Goal: Information Seeking & Learning: Learn about a topic

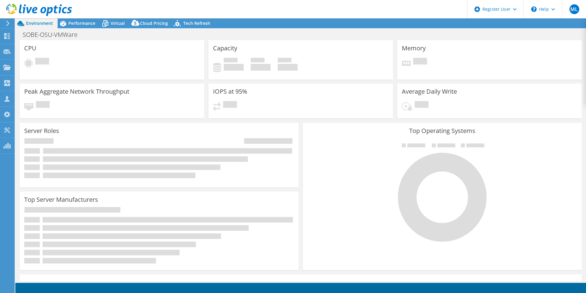
select select "USD"
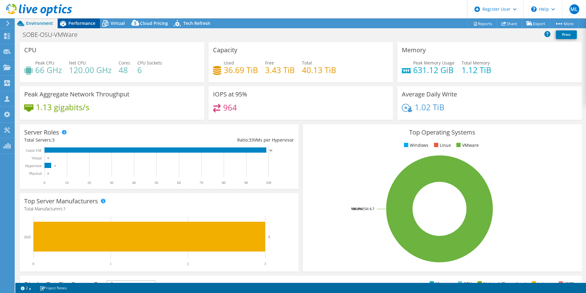
click at [78, 28] on div "Performance" at bounding box center [79, 23] width 42 height 10
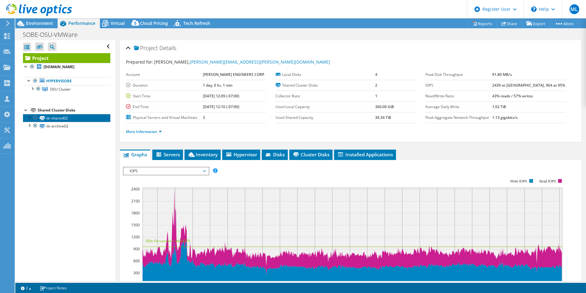
click at [25, 122] on link "dc-shared02" at bounding box center [66, 118] width 87 height 8
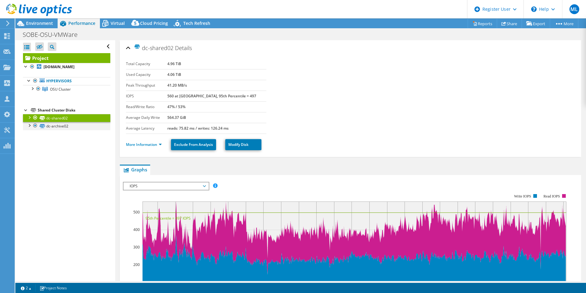
click at [29, 128] on div at bounding box center [29, 125] width 6 height 6
click at [29, 120] on div at bounding box center [29, 117] width 6 height 6
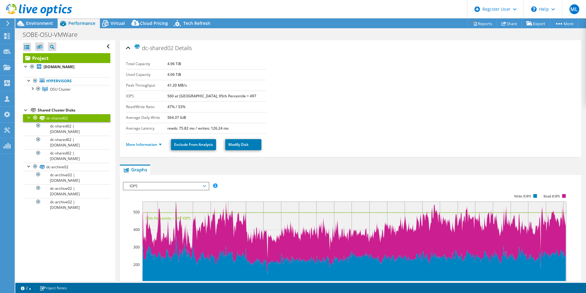
click at [68, 114] on div "Shared Cluster Disks" at bounding box center [74, 109] width 73 height 7
click at [77, 58] on link "Project" at bounding box center [66, 58] width 87 height 10
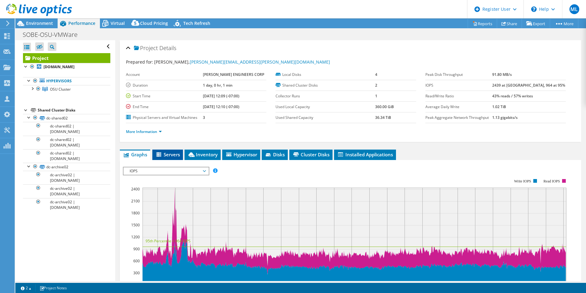
click at [178, 157] on span "Servers" at bounding box center [167, 154] width 25 height 6
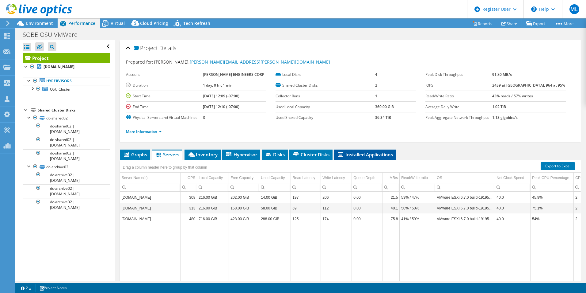
click at [360, 156] on span "Installed Applications" at bounding box center [365, 154] width 56 height 6
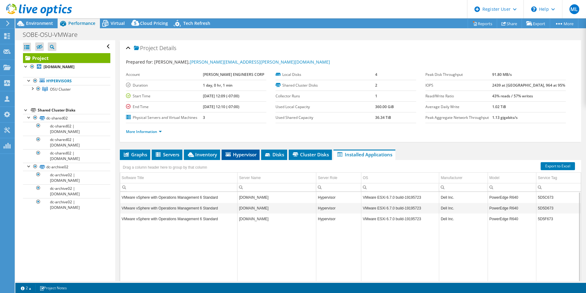
click at [236, 150] on li "Hypervisor" at bounding box center [241, 154] width 38 height 10
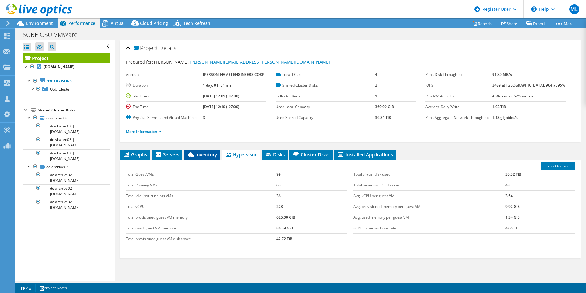
click at [207, 153] on span "Inventory" at bounding box center [202, 154] width 30 height 6
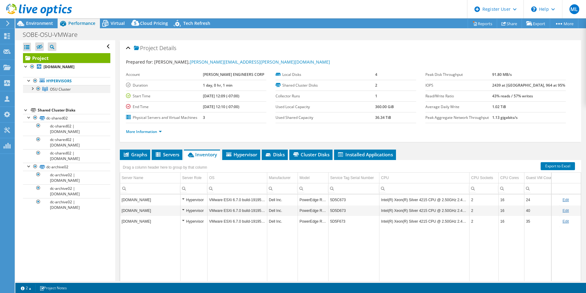
click at [31, 91] on div at bounding box center [32, 88] width 6 height 6
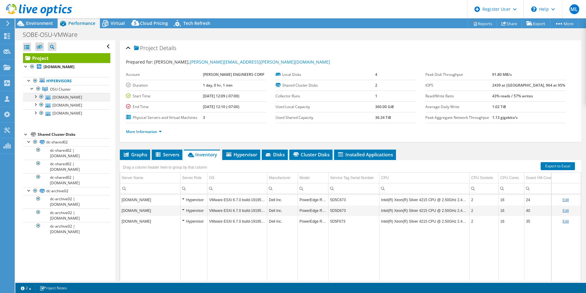
click at [36, 99] on div at bounding box center [35, 96] width 6 height 6
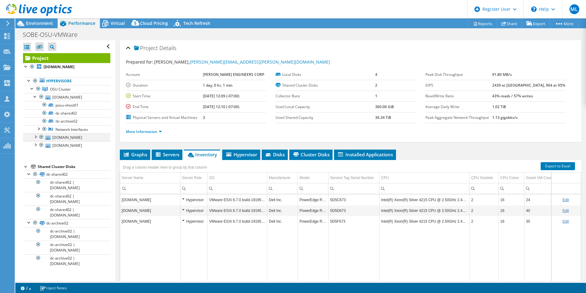
click at [37, 139] on div at bounding box center [35, 136] width 6 height 6
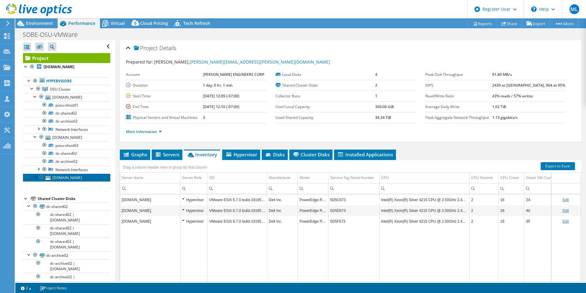
click at [35, 181] on link "posu-vhost02.corp.salasobrien.com" at bounding box center [66, 177] width 87 height 8
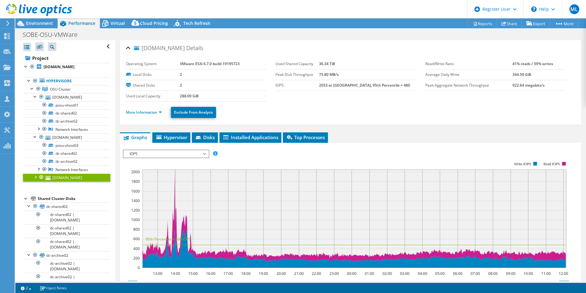
click at [34, 179] on div at bounding box center [35, 176] width 6 height 6
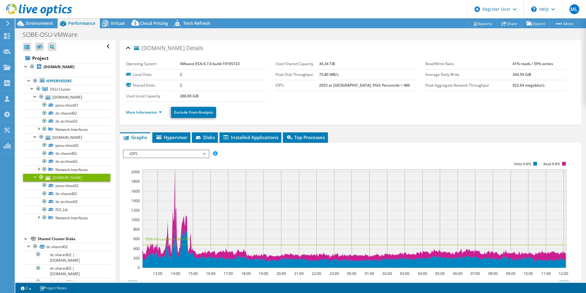
drag, startPoint x: 71, startPoint y: 195, endPoint x: 129, endPoint y: 185, distance: 58.2
click at [71, 181] on link "posu-vhost02.corp.salasobrien.com" at bounding box center [66, 177] width 87 height 8
click at [251, 133] on li "Installed Applications" at bounding box center [251, 137] width 62 height 10
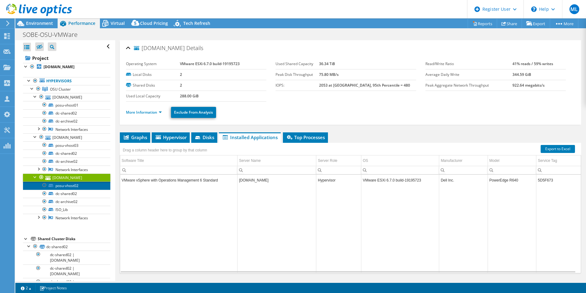
click at [75, 189] on link "posu-vhost02" at bounding box center [66, 185] width 87 height 8
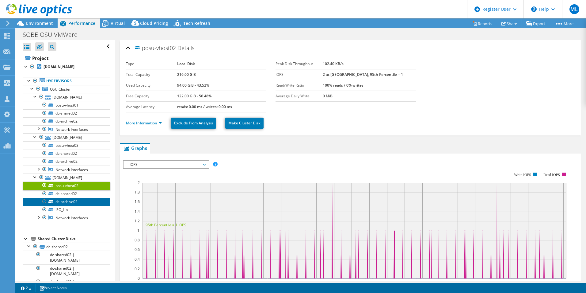
click at [60, 205] on link "dc-archive02" at bounding box center [66, 202] width 87 height 8
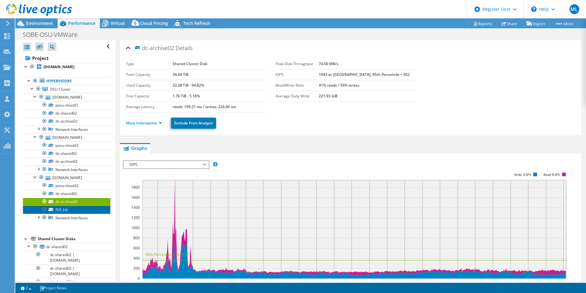
click at [73, 213] on link "ISO_Lib" at bounding box center [66, 209] width 87 height 8
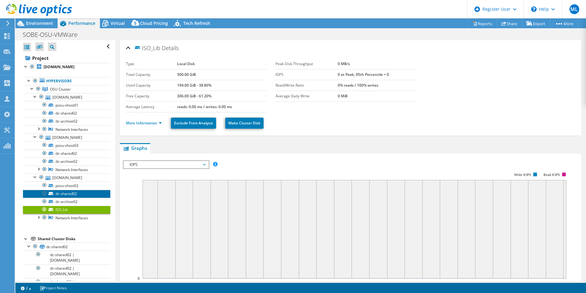
click at [83, 198] on link "dc-shared02" at bounding box center [66, 194] width 87 height 8
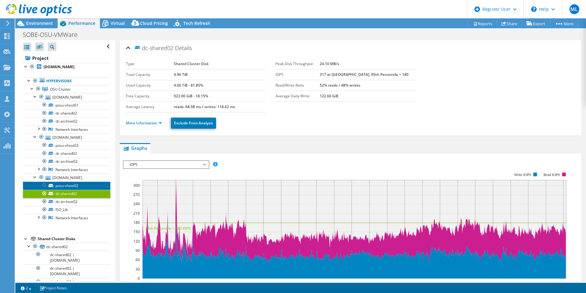
click at [83, 189] on link "posu-vhost02" at bounding box center [66, 185] width 87 height 8
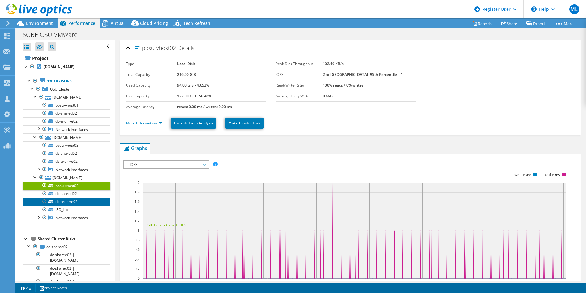
click at [83, 205] on link "dc-archive02" at bounding box center [66, 202] width 87 height 8
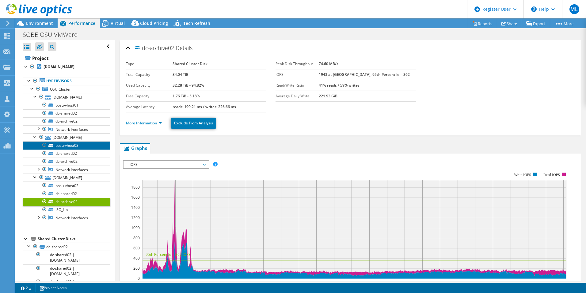
click at [84, 149] on link "posu-vhost03" at bounding box center [66, 145] width 87 height 8
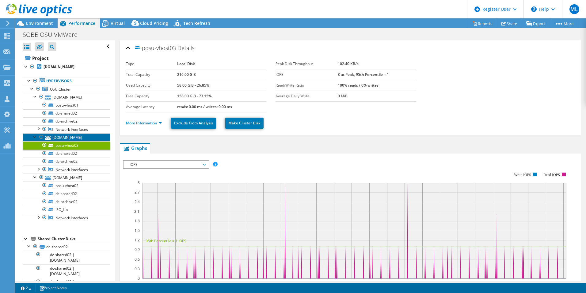
click at [84, 141] on link "posu-vhost03.corp.salasobrien.com" at bounding box center [66, 137] width 87 height 8
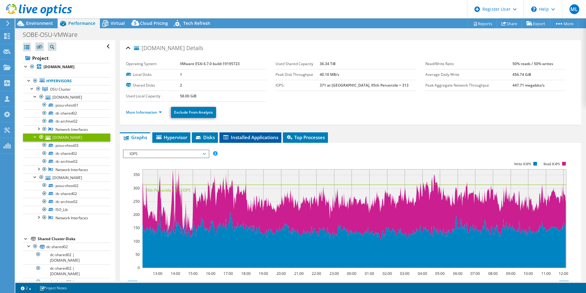
click at [264, 135] on span "Installed Applications" at bounding box center [251, 137] width 56 height 6
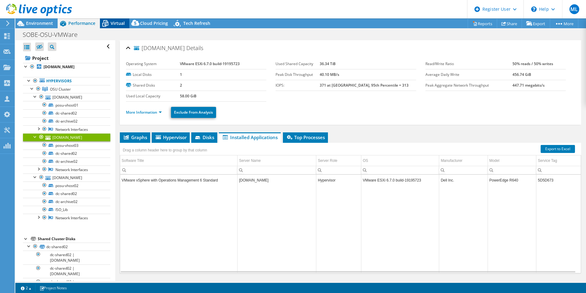
click at [123, 24] on span "Virtual" at bounding box center [118, 23] width 14 height 6
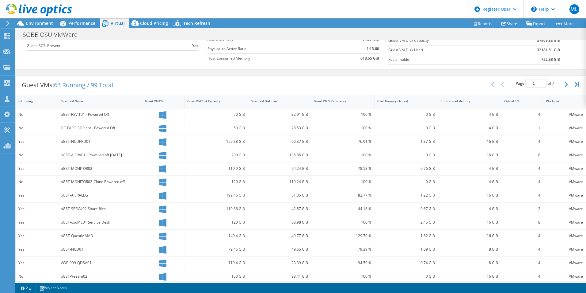
scroll to position [120, 0]
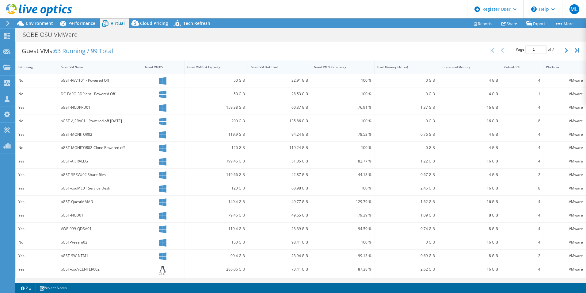
click at [293, 69] on div "Guest VM Disk Used" at bounding box center [276, 67] width 56 height 10
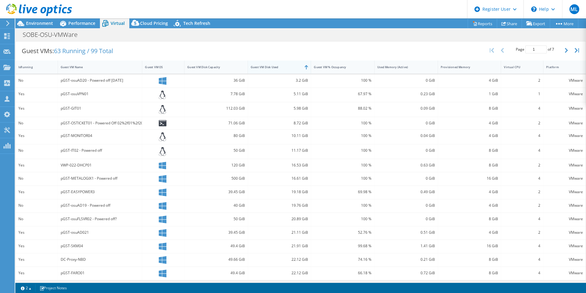
click at [293, 69] on div "Guest VM Disk Used" at bounding box center [276, 67] width 56 height 10
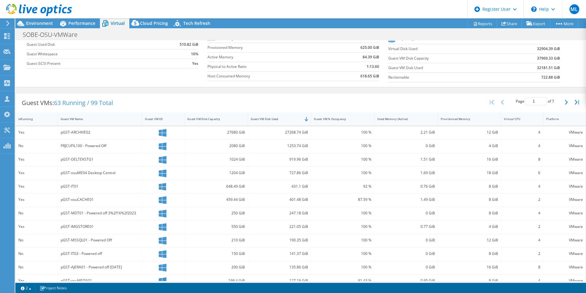
scroll to position [118, 0]
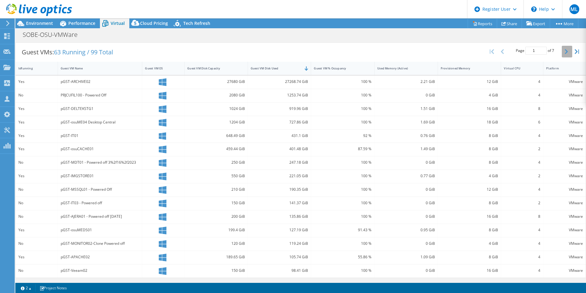
click at [566, 53] on button "button" at bounding box center [567, 52] width 10 height 12
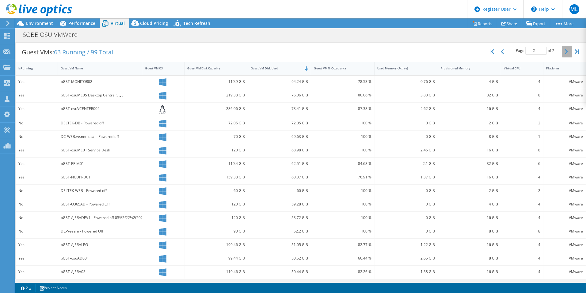
click at [566, 53] on button "button" at bounding box center [567, 52] width 10 height 12
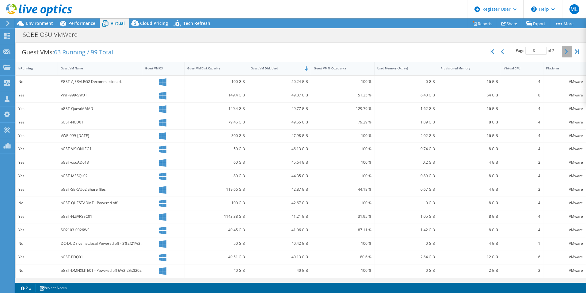
click at [566, 53] on button "button" at bounding box center [567, 52] width 10 height 12
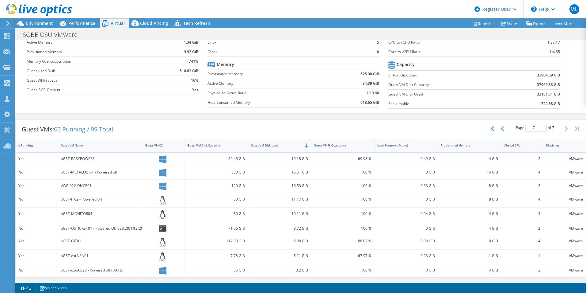
scroll to position [41, 0]
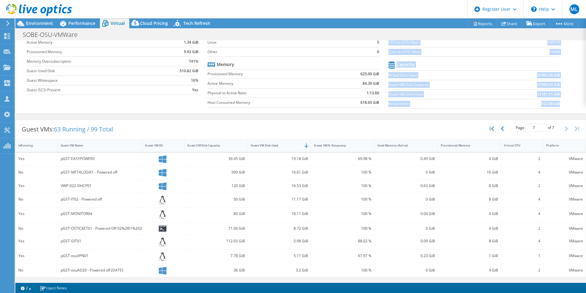
click at [566, 53] on div "Average Virtual Machine vCPUs 4 Active Memory 1.34 GiB Provisioned Memory 9.92 …" at bounding box center [301, 64] width 548 height 94
drag, startPoint x: 566, startPoint y: 53, endPoint x: 567, endPoint y: 95, distance: 42.0
click at [567, 92] on div "Average Virtual Machine vCPUs 4 Active Memory 1.34 GiB Provisioned Memory 9.92 …" at bounding box center [301, 64] width 548 height 94
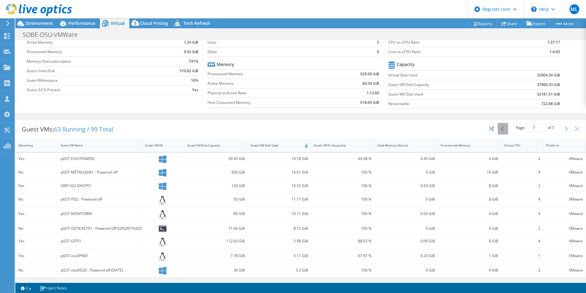
click at [498, 132] on button "button" at bounding box center [503, 129] width 10 height 12
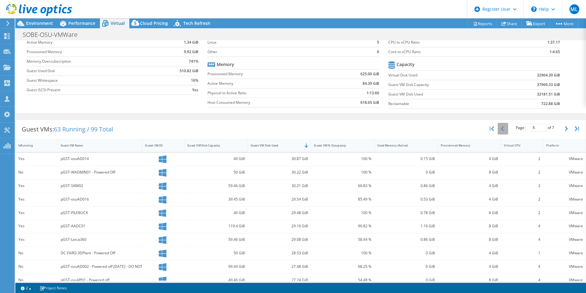
click at [498, 132] on button "button" at bounding box center [503, 129] width 10 height 12
type input "1"
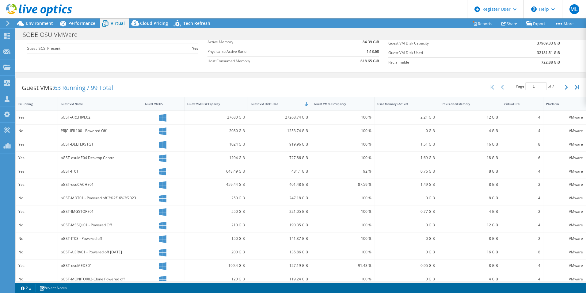
scroll to position [118, 0]
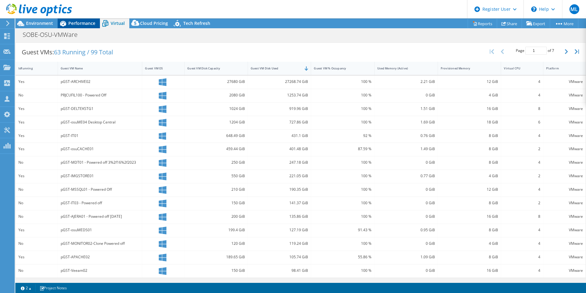
click at [82, 22] on span "Performance" at bounding box center [81, 23] width 27 height 6
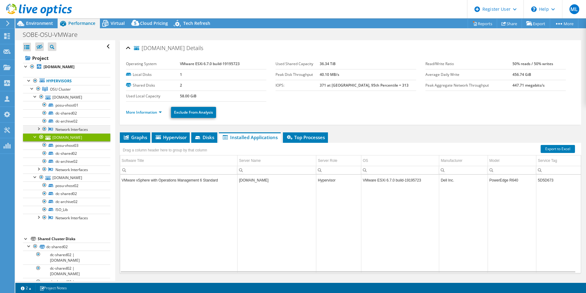
click at [36, 131] on div at bounding box center [38, 128] width 6 height 6
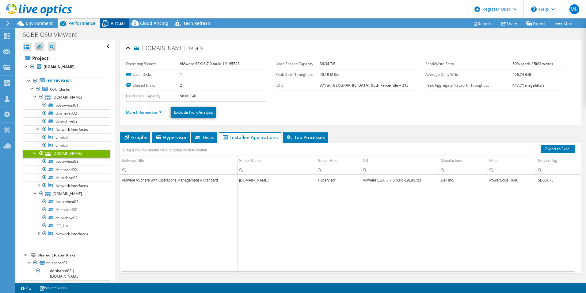
click at [120, 20] on span "Virtual" at bounding box center [118, 23] width 14 height 6
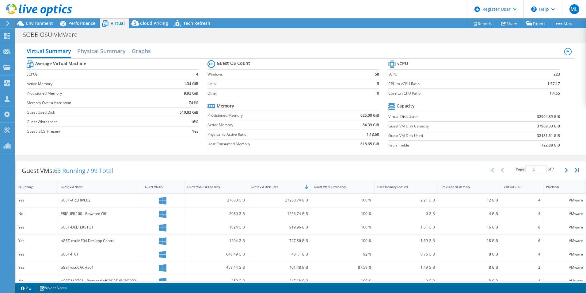
drag, startPoint x: 398, startPoint y: 175, endPoint x: 399, endPoint y: 160, distance: 14.5
click at [399, 161] on div "Guest VMs: 63 Running / 99 Total Page 1 of 7 5 rows 10 rows 20 rows 25 rows 50 …" at bounding box center [300, 278] width 571 height 235
click at [85, 25] on span "Performance" at bounding box center [81, 23] width 27 height 6
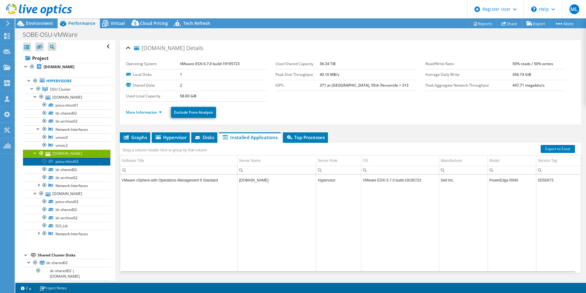
click at [85, 165] on link "posu-vhost03" at bounding box center [66, 161] width 87 height 8
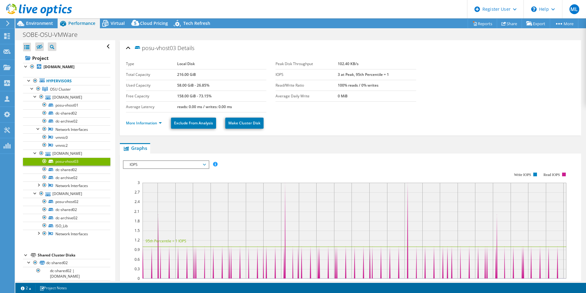
click at [203, 168] on div "IOPS IOPS Disk Throughput IO Size Latency Queue Depth CPU Percentage Memory Pag…" at bounding box center [166, 164] width 86 height 9
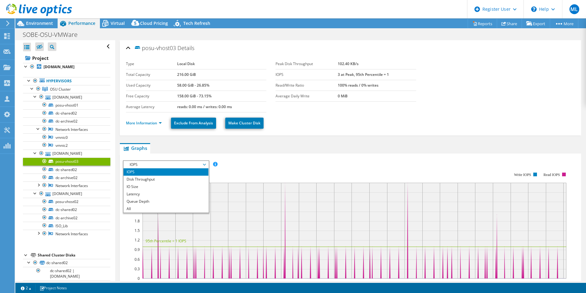
click at [265, 155] on div "IOPS Disk Throughput IO Size Latency Queue Depth CPU Percentage Memory Page Fau…" at bounding box center [350, 261] width 455 height 216
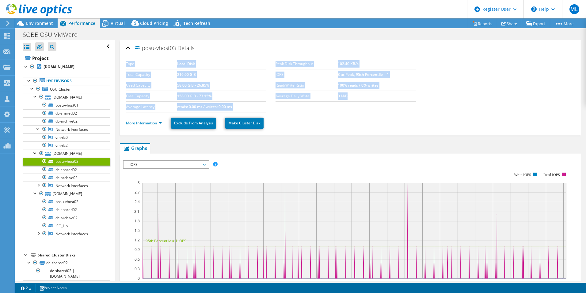
drag, startPoint x: 401, startPoint y: 110, endPoint x: 272, endPoint y: 57, distance: 139.0
click at [272, 57] on div "Type Local Disk Total Capacity 216.00 GiB Used Capacity 58.00 GiB - 26.85% Free…" at bounding box center [350, 94] width 449 height 79
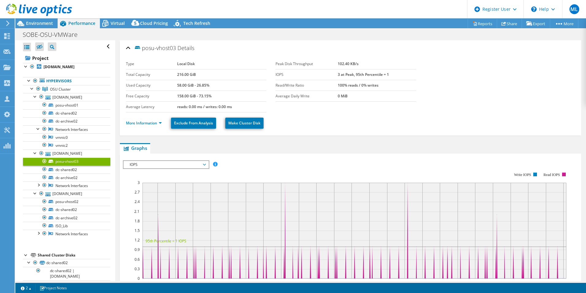
click at [272, 57] on div "Type Local Disk Total Capacity 216.00 GiB Used Capacity 58.00 GiB - 26.85% Free…" at bounding box center [350, 94] width 449 height 79
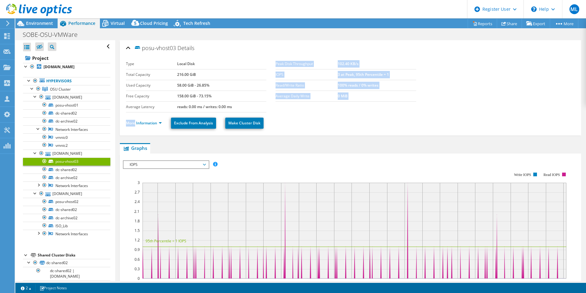
drag, startPoint x: 272, startPoint y: 57, endPoint x: 413, endPoint y: 108, distance: 149.1
click at [413, 108] on div "Type Local Disk Total Capacity 216.00 GiB Used Capacity 58.00 GiB - 26.85% Free…" at bounding box center [350, 94] width 449 height 79
drag, startPoint x: 413, startPoint y: 108, endPoint x: 394, endPoint y: 101, distance: 19.4
click at [394, 101] on td "0 MiB" at bounding box center [377, 95] width 79 height 11
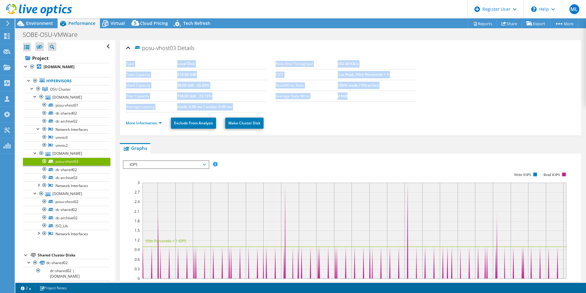
drag, startPoint x: 394, startPoint y: 101, endPoint x: 264, endPoint y: 46, distance: 142.0
click at [264, 46] on div "posu-vhost03 Details Type Local Disk Total Capacity 216.00 GiB Used Capacity 58…" at bounding box center [351, 87] width 462 height 95
drag, startPoint x: 264, startPoint y: 46, endPoint x: 264, endPoint y: 50, distance: 4.6
click at [267, 52] on div "posu-vhost03 Details" at bounding box center [350, 48] width 449 height 13
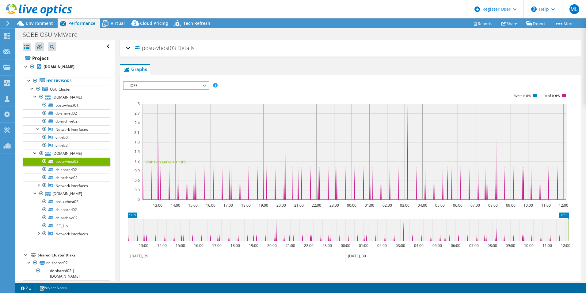
click at [253, 44] on div "posu-vhost03 Details" at bounding box center [350, 48] width 449 height 13
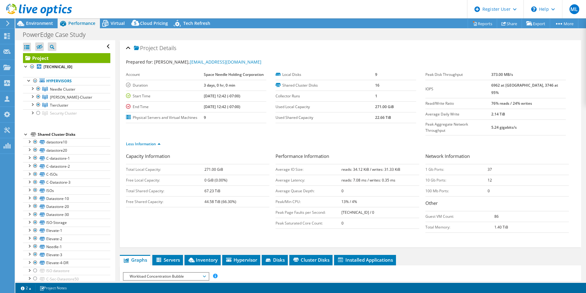
select select "USD"
click at [356, 52] on div "Project Details" at bounding box center [350, 48] width 449 height 13
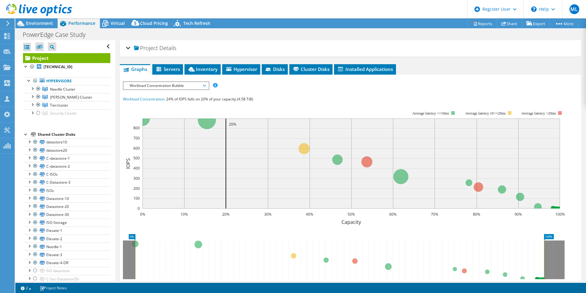
click at [355, 52] on div "Project Details" at bounding box center [350, 48] width 449 height 13
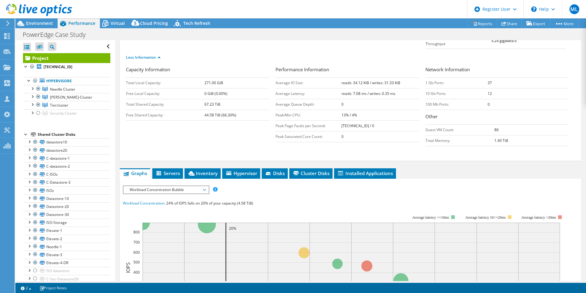
scroll to position [123, 0]
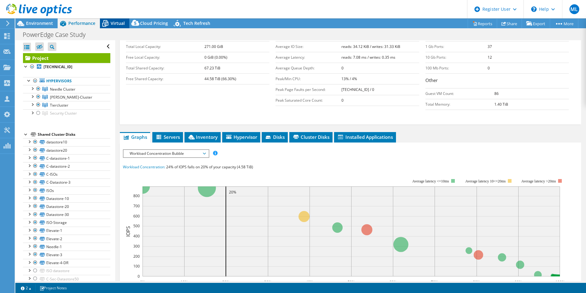
click at [112, 20] on div "Virtual" at bounding box center [114, 23] width 29 height 10
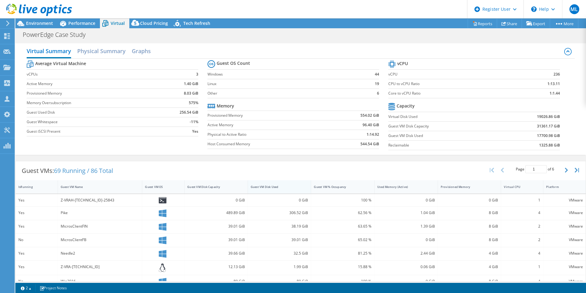
click at [287, 185] on div "Guest VM Disk Used" at bounding box center [276, 187] width 50 height 4
click at [291, 182] on div "Guest VM Disk Used" at bounding box center [279, 186] width 63 height 13
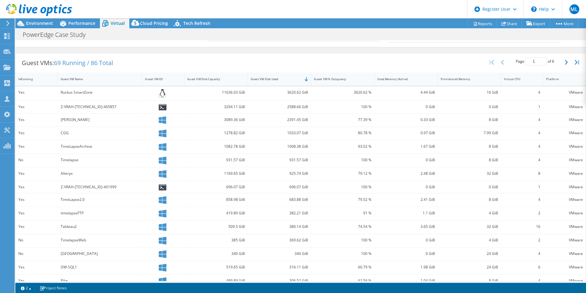
scroll to position [118, 0]
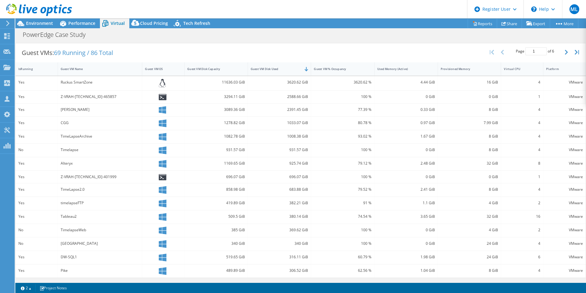
click at [557, 53] on div "Page 1 of 6 5 rows 10 rows 20 rows 25 rows 50 rows 100 rows" at bounding box center [536, 52] width 54 height 12
click at [562, 54] on button "button" at bounding box center [567, 52] width 10 height 12
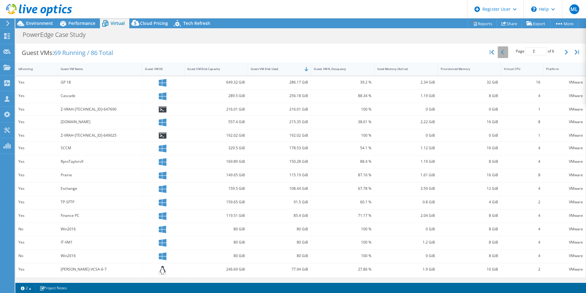
click at [501, 52] on icon "button" at bounding box center [502, 52] width 3 height 5
